Goal: Transaction & Acquisition: Purchase product/service

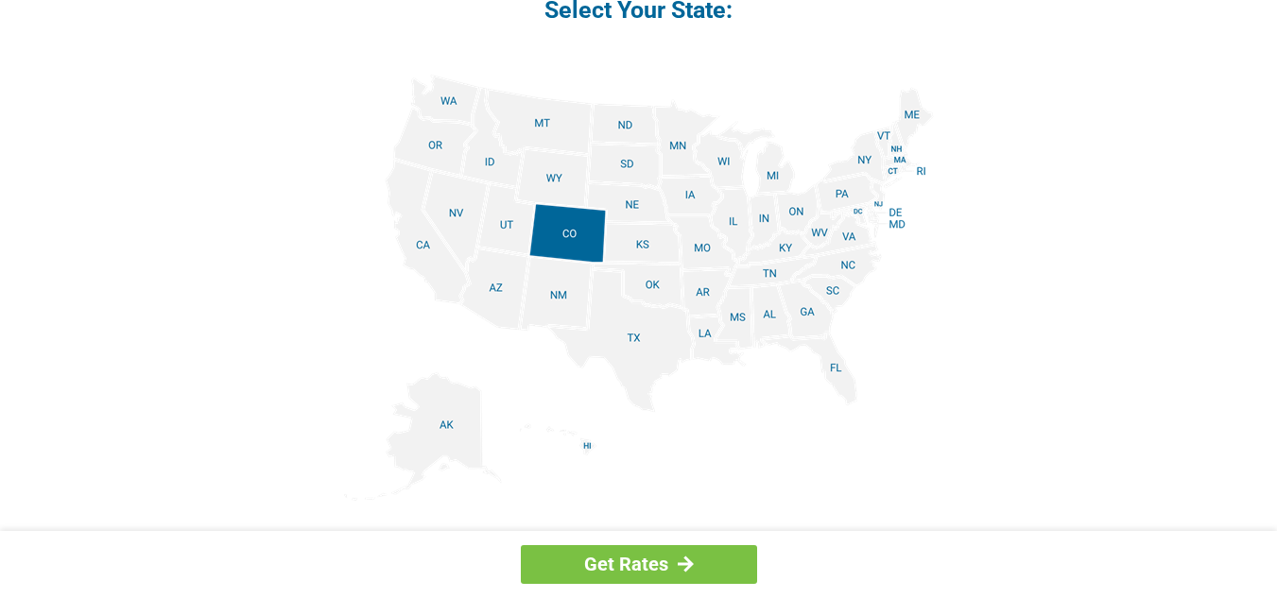
scroll to position [2332, 0]
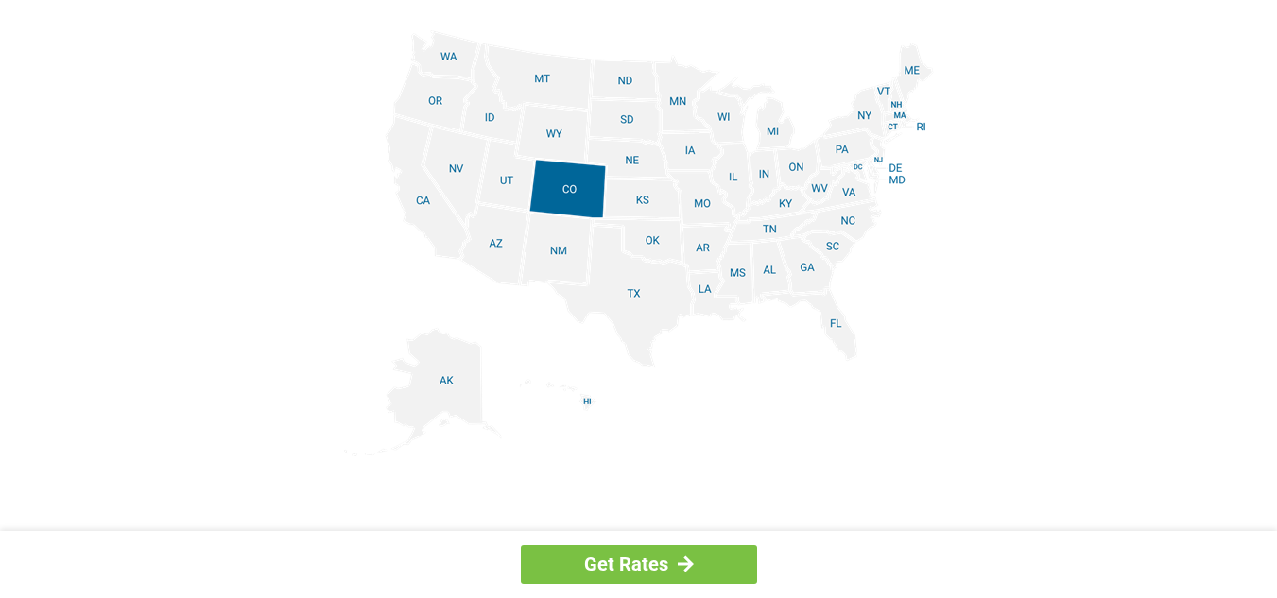
click at [456, 56] on img at bounding box center [639, 243] width 590 height 426
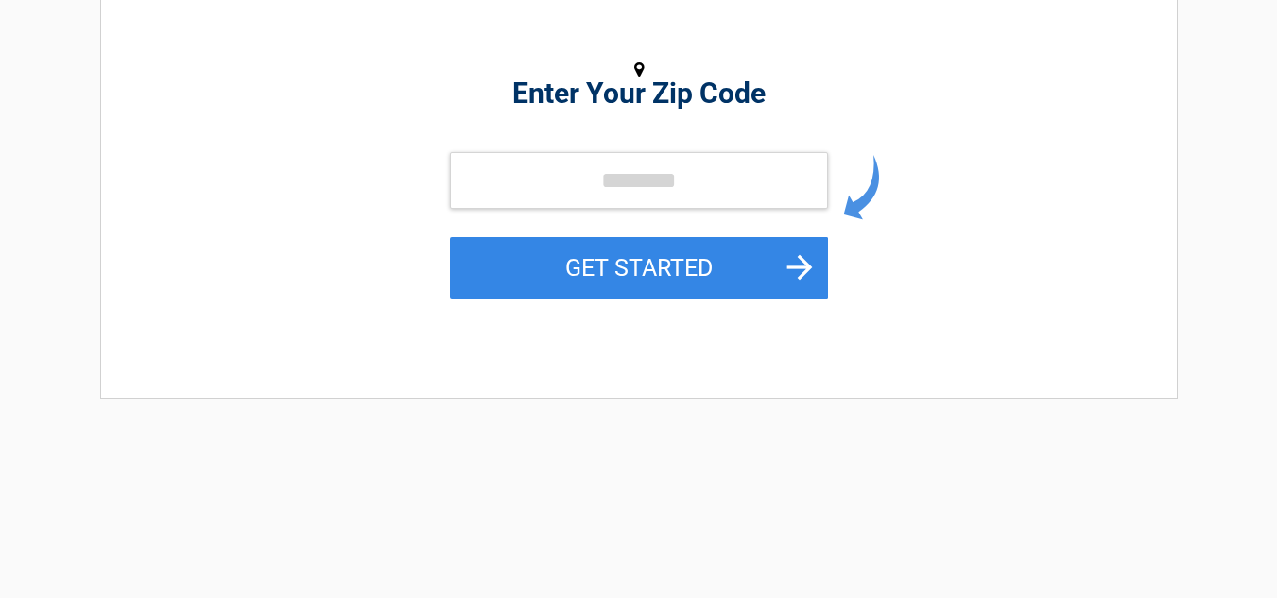
scroll to position [200, 0]
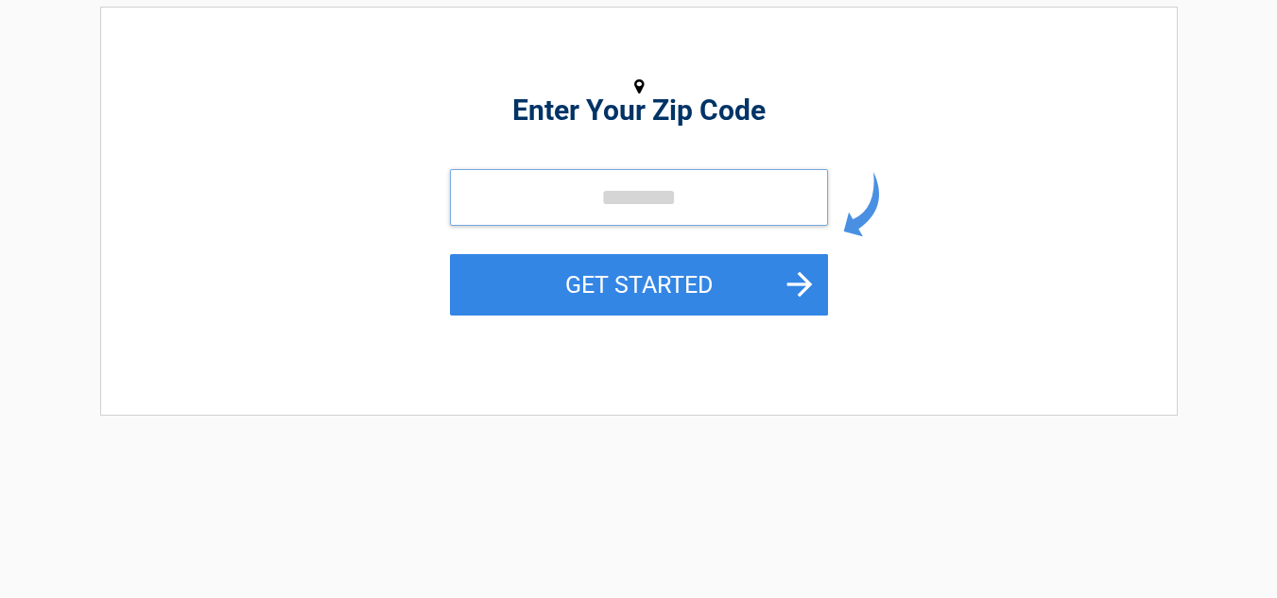
click at [584, 183] on input "tel" at bounding box center [639, 197] width 378 height 57
type input "*****"
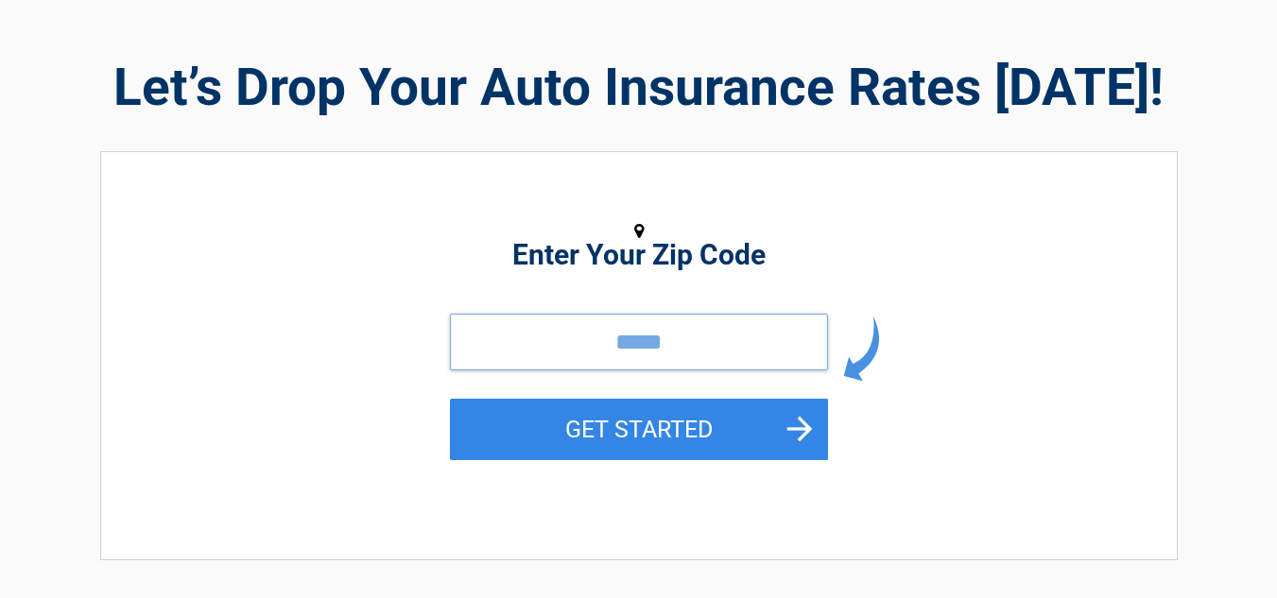
scroll to position [0, 0]
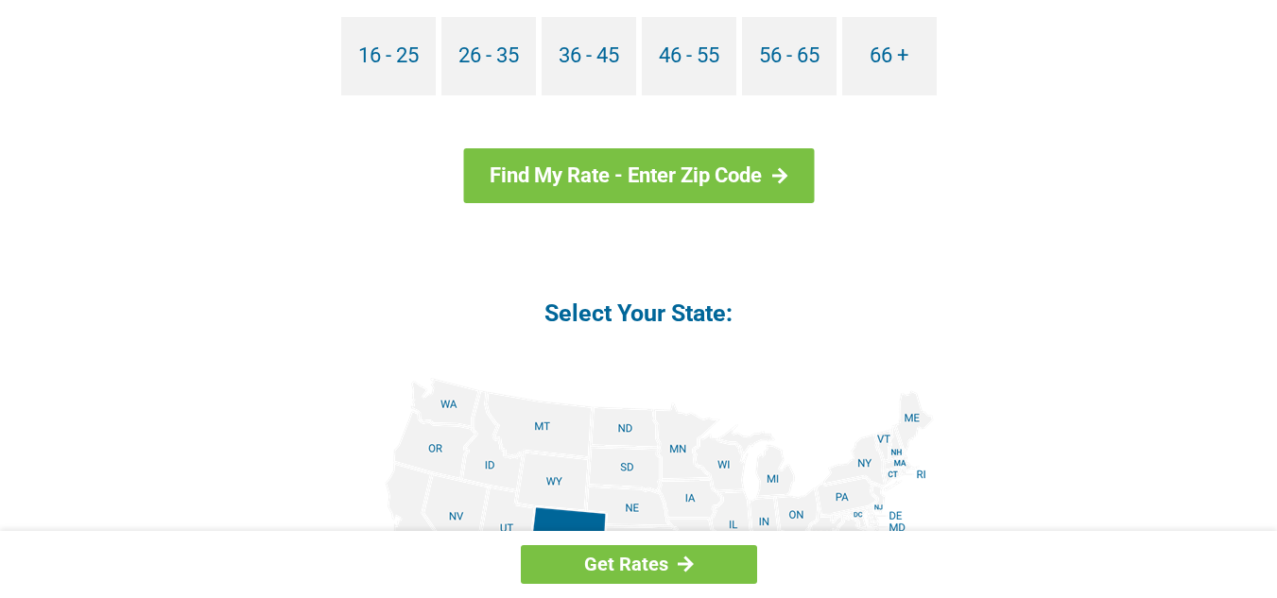
scroll to position [1985, 0]
